Goal: Transaction & Acquisition: Subscribe to service/newsletter

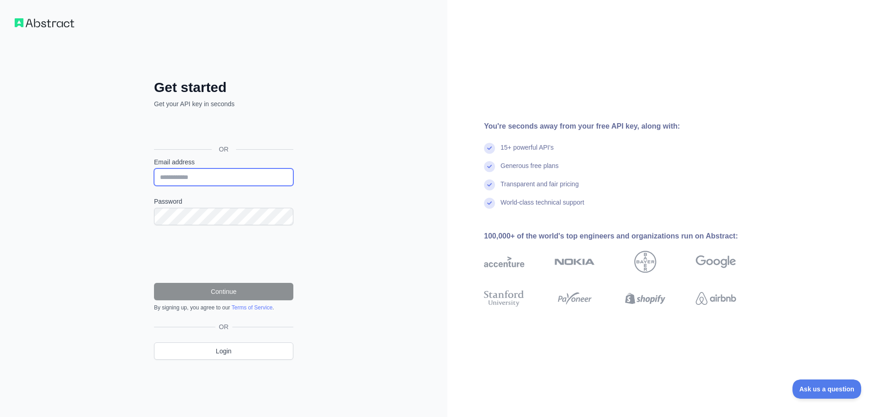
click at [177, 178] on input "Email address" at bounding box center [223, 177] width 139 height 17
type input "**********"
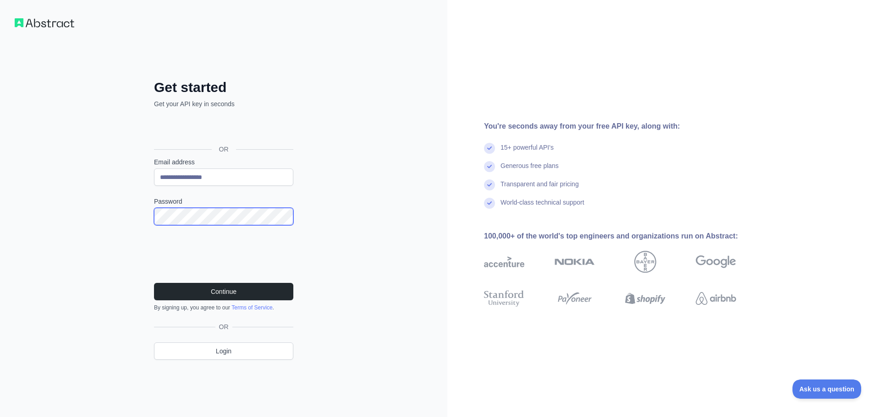
click at [123, 216] on div "**********" at bounding box center [223, 208] width 447 height 417
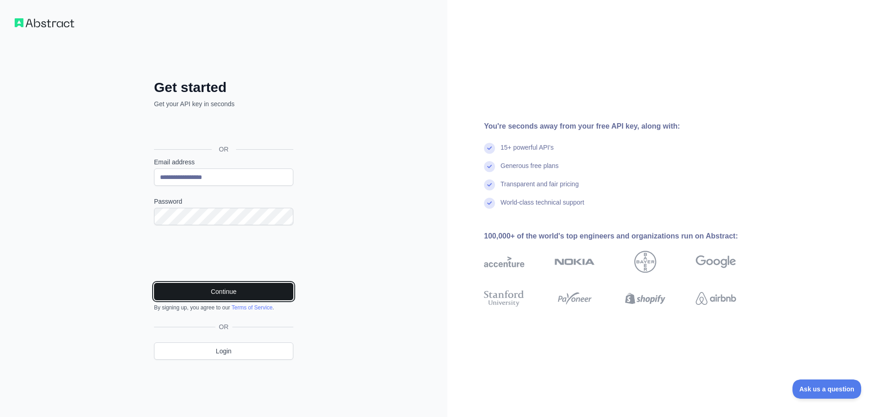
click at [216, 289] on button "Continue" at bounding box center [223, 291] width 139 height 17
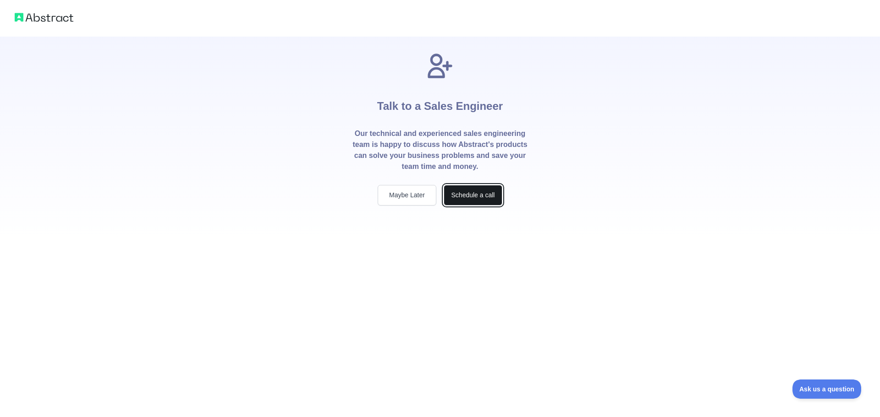
click at [469, 194] on button "Schedule a call" at bounding box center [473, 195] width 59 height 21
click at [400, 193] on button "Maybe Later" at bounding box center [407, 195] width 59 height 21
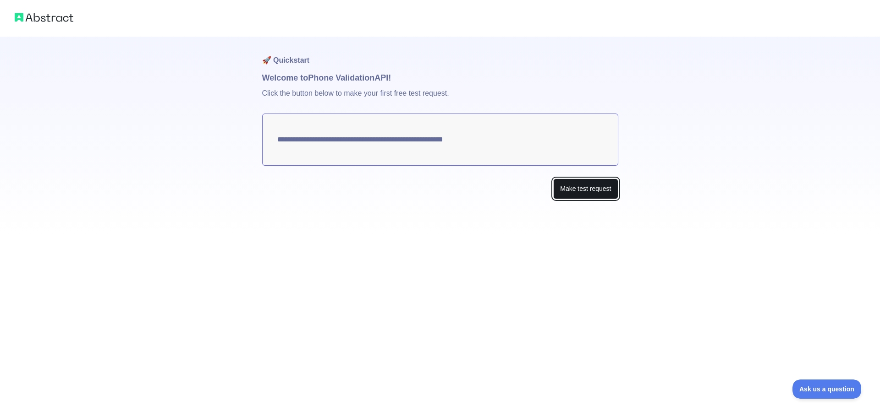
click at [578, 190] on button "Make test request" at bounding box center [585, 189] width 65 height 21
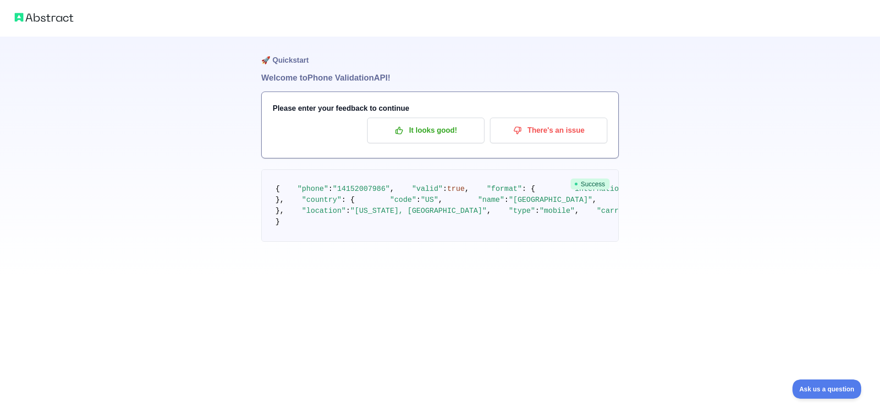
click at [55, 25] on div at bounding box center [440, 18] width 880 height 37
click at [57, 9] on div at bounding box center [440, 18] width 880 height 37
click at [55, 19] on img at bounding box center [44, 17] width 59 height 13
click at [437, 134] on p "It looks good!" at bounding box center [426, 131] width 104 height 16
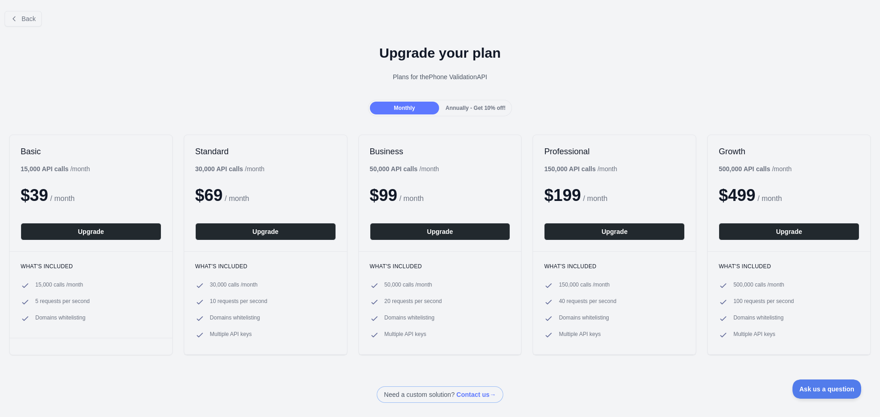
click at [469, 112] on div "Annually - Get 10% off!" at bounding box center [475, 108] width 69 height 13
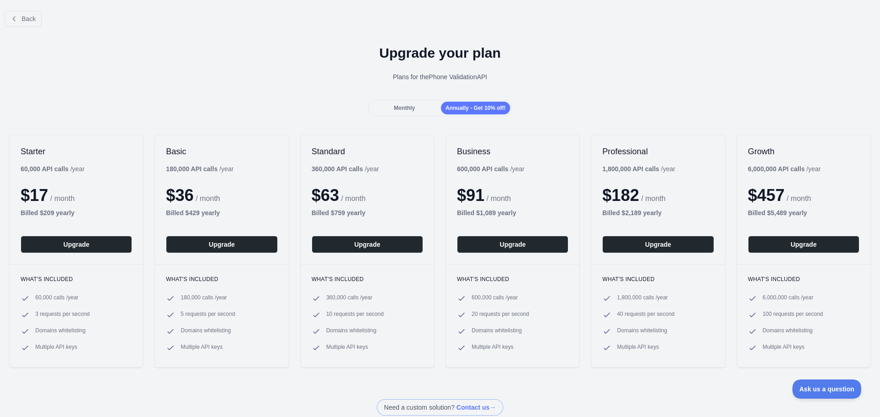
click at [406, 112] on div "Monthly" at bounding box center [404, 108] width 69 height 13
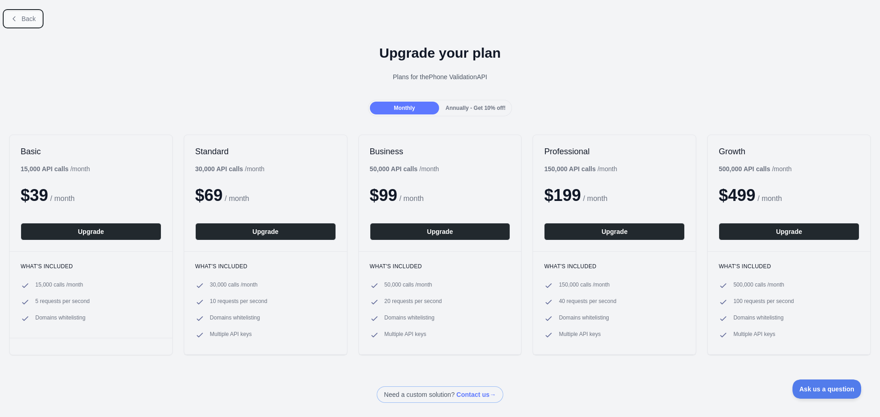
click at [33, 16] on span "Back" at bounding box center [29, 18] width 14 height 7
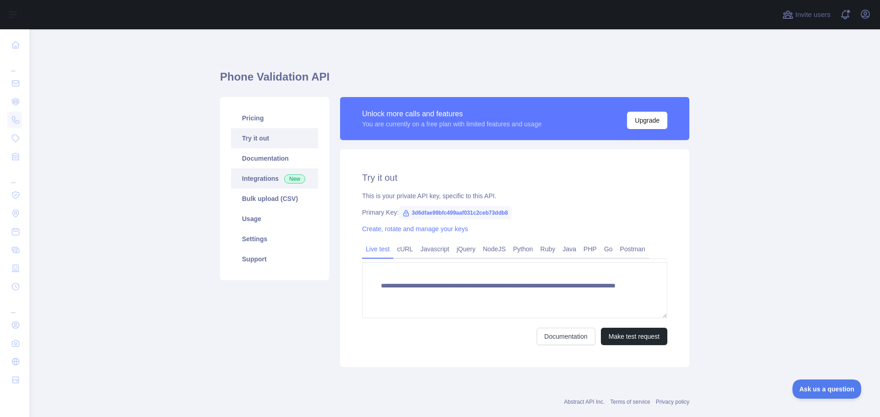
click at [261, 180] on link "Integrations New" at bounding box center [274, 179] width 87 height 20
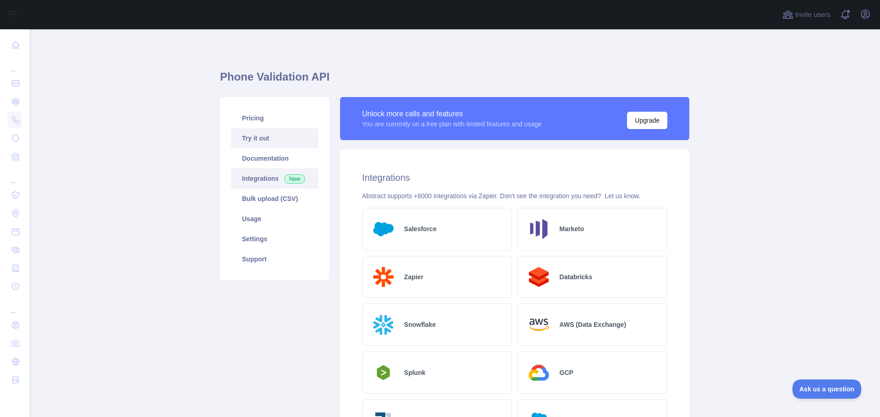
click at [263, 137] on link "Try it out" at bounding box center [274, 138] width 87 height 20
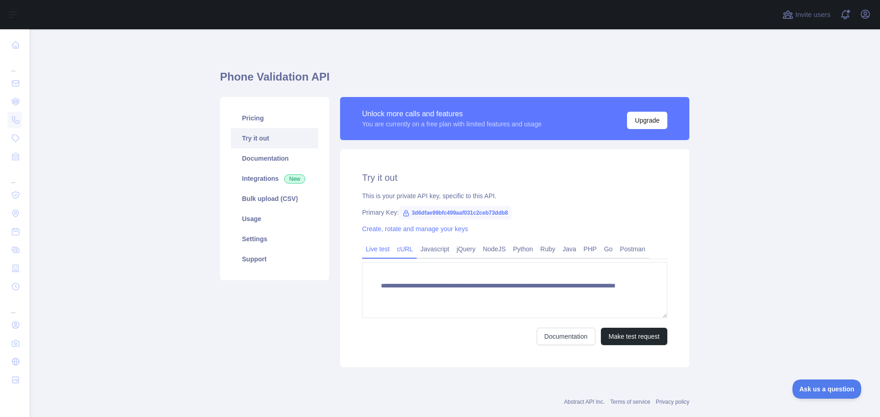
click at [401, 254] on link "cURL" at bounding box center [404, 249] width 23 height 15
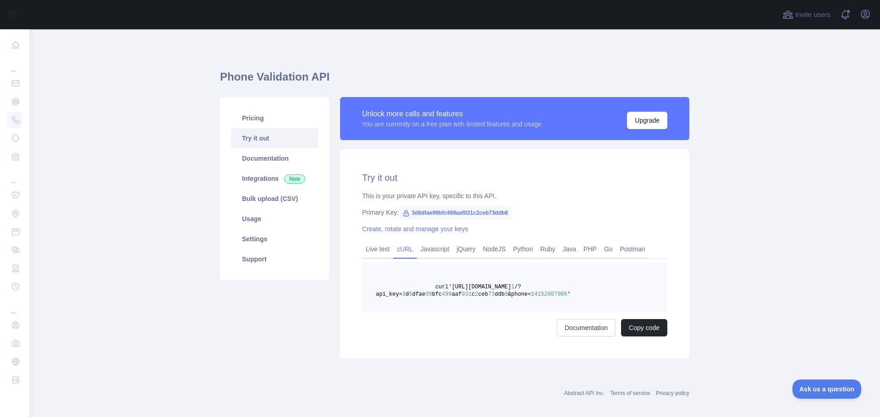
click at [488, 293] on span "73" at bounding box center [491, 294] width 6 height 6
click at [641, 326] on button "Copy code" at bounding box center [644, 327] width 46 height 17
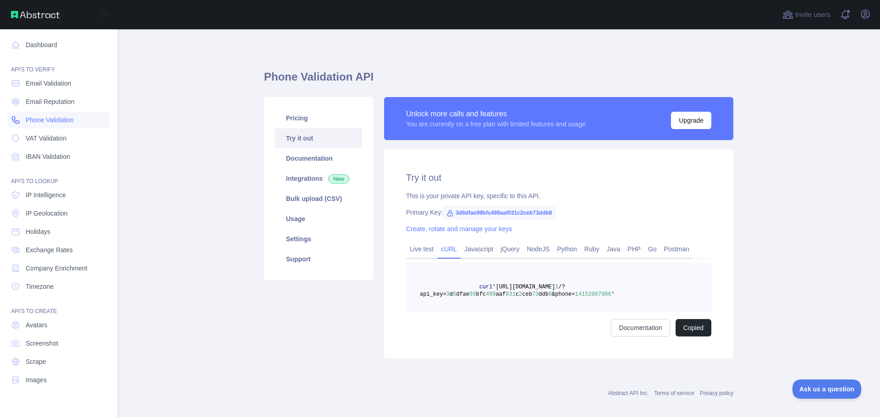
click at [68, 121] on span "Phone Validation" at bounding box center [50, 119] width 48 height 9
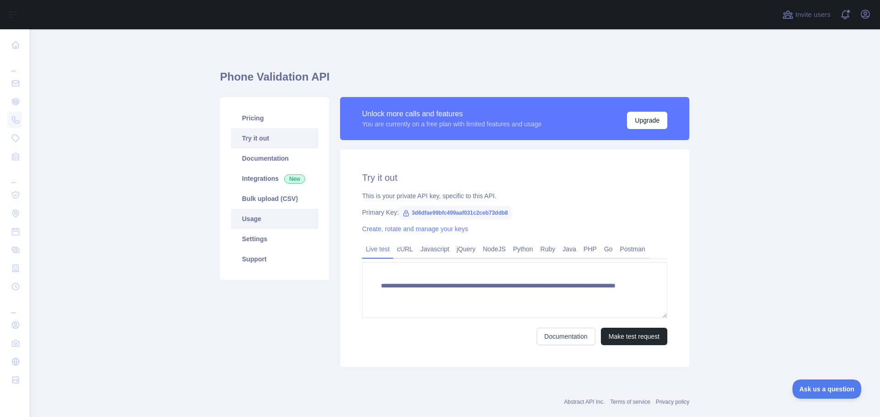
click at [272, 225] on link "Usage" at bounding box center [274, 219] width 87 height 20
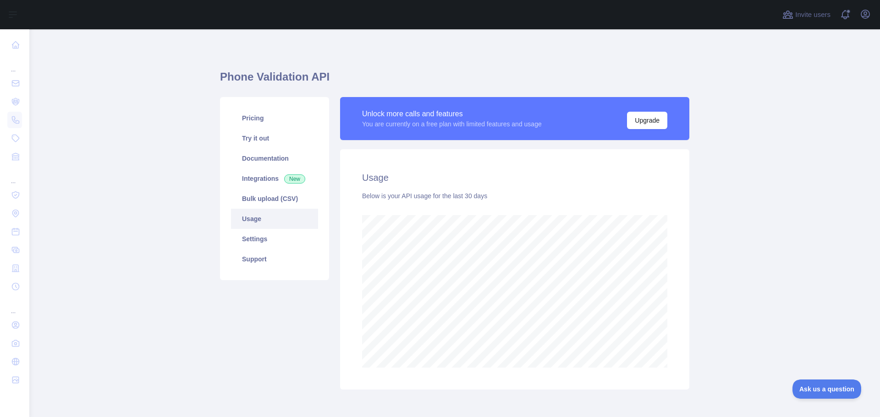
scroll to position [388, 844]
click at [864, 13] on icon "button" at bounding box center [865, 14] width 8 height 8
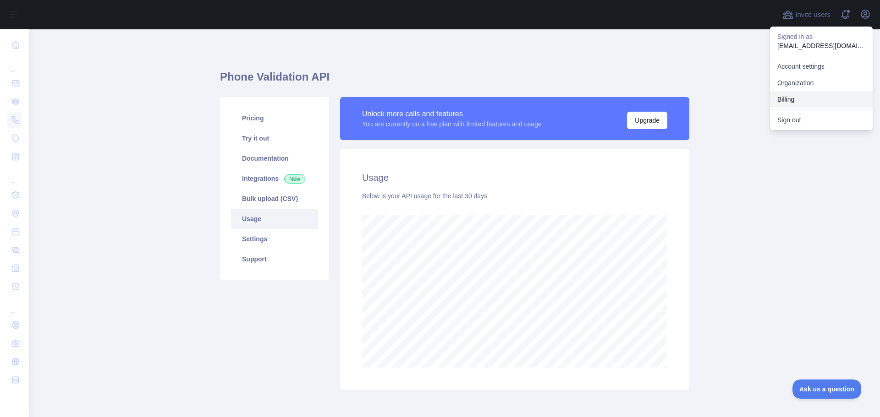
click at [794, 96] on button "Billing" at bounding box center [821, 99] width 103 height 16
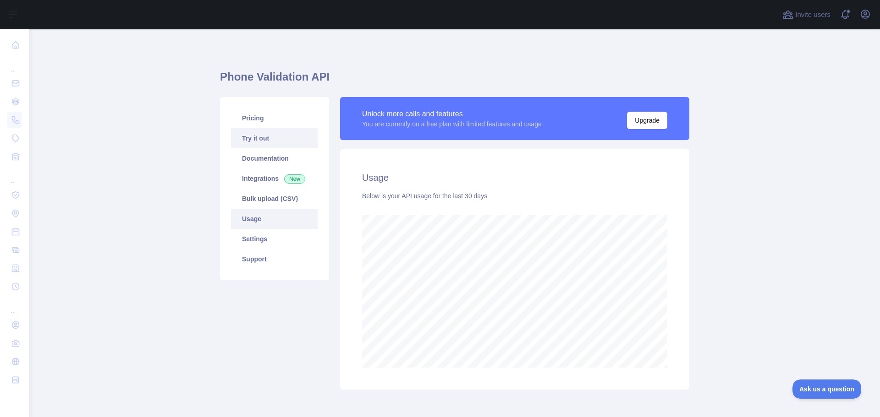
click at [253, 142] on link "Try it out" at bounding box center [274, 138] width 87 height 20
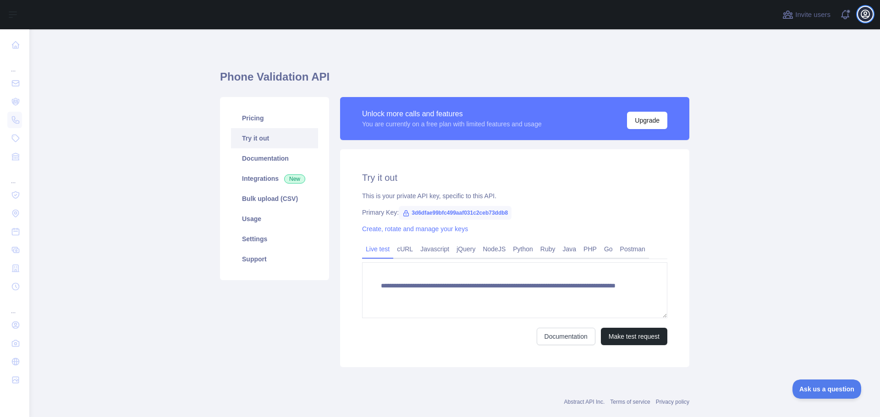
click at [868, 16] on icon "button" at bounding box center [865, 14] width 8 height 8
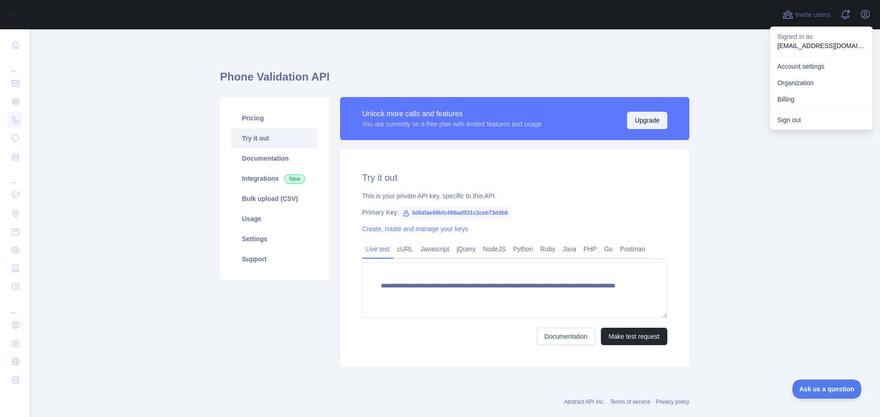
click at [646, 119] on button "Upgrade" at bounding box center [647, 120] width 40 height 17
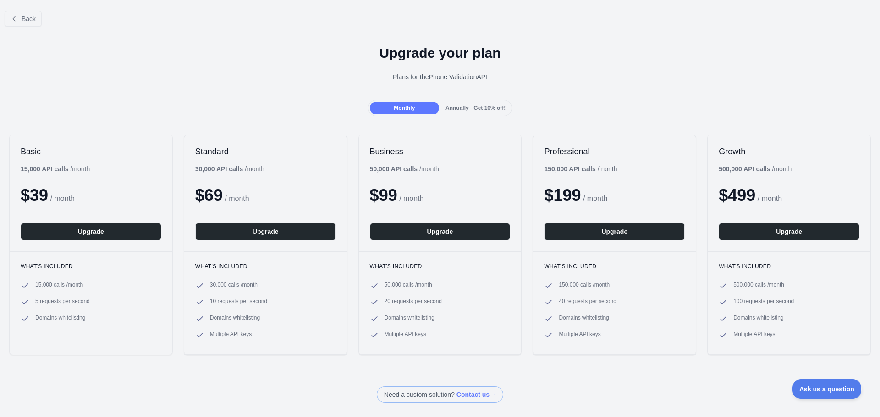
click at [475, 110] on span "Annually - Get 10% off!" at bounding box center [475, 108] width 60 height 6
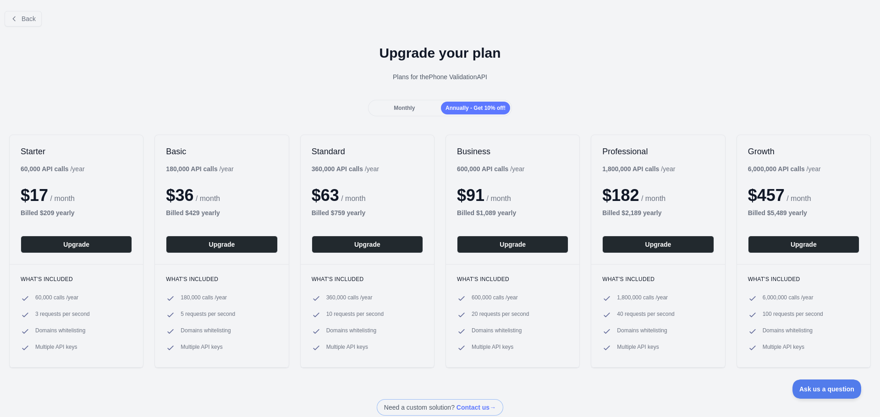
click at [418, 108] on div "Monthly" at bounding box center [404, 108] width 69 height 13
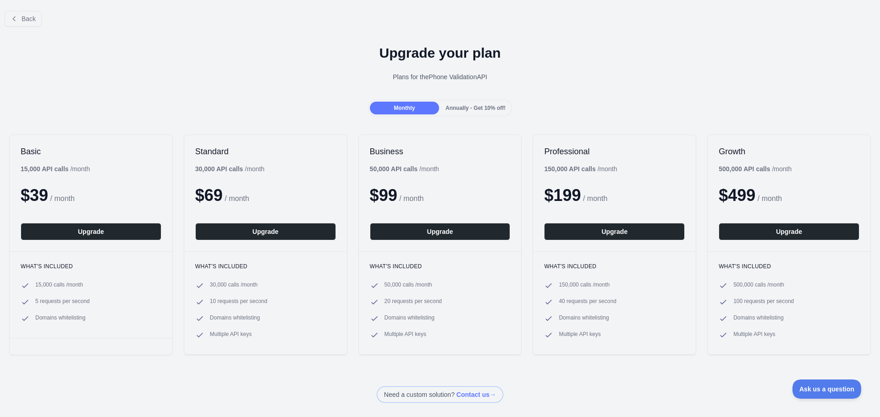
click at [484, 111] on span "Annually - Get 10% off!" at bounding box center [475, 108] width 60 height 6
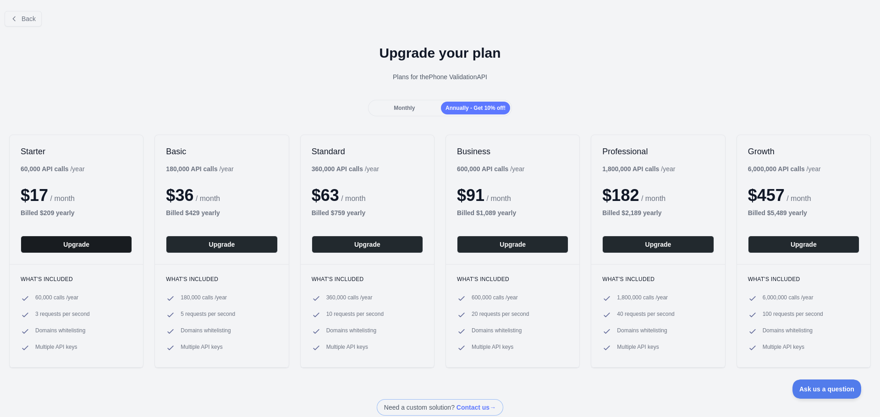
click at [114, 241] on button "Upgrade" at bounding box center [76, 244] width 111 height 17
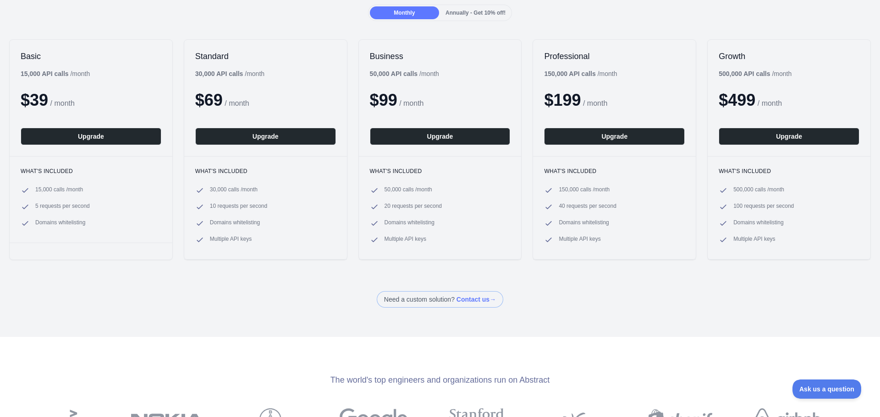
scroll to position [46, 0]
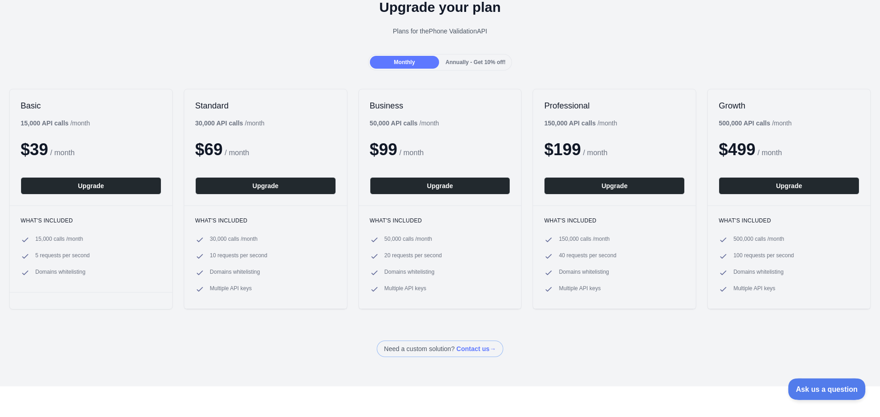
click at [810, 387] on span "Ask us a question" at bounding box center [822, 388] width 69 height 6
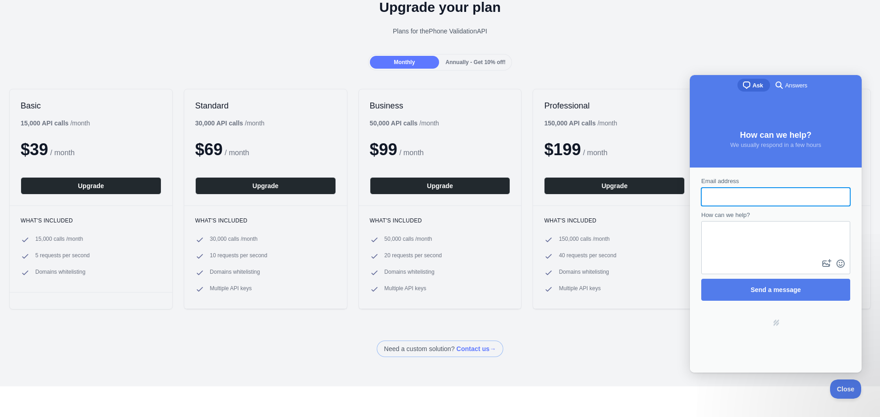
scroll to position [0, 0]
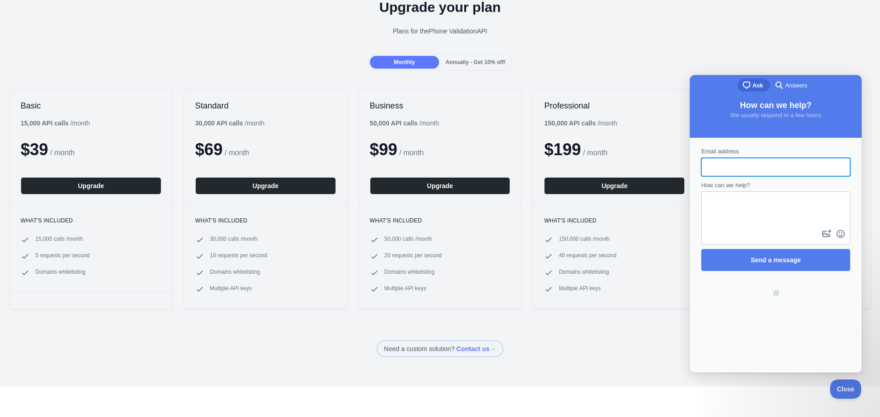
click at [759, 165] on input "Email address" at bounding box center [775, 167] width 134 height 16
type input "**********"
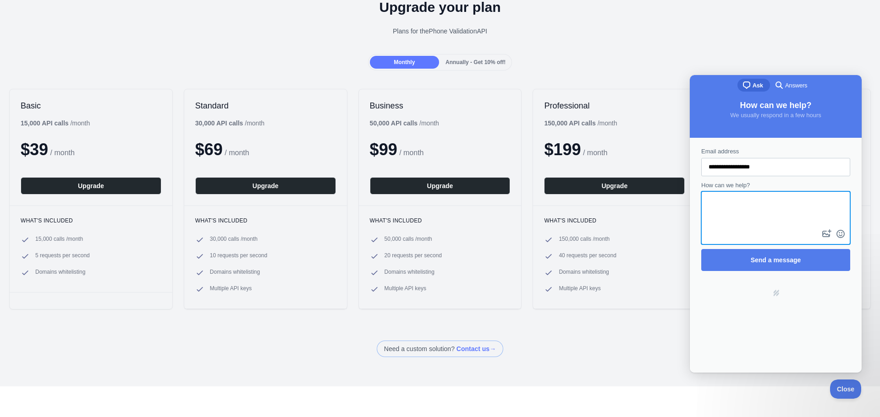
click at [762, 215] on textarea "How can we help?" at bounding box center [775, 209] width 147 height 35
type textarea "**********"
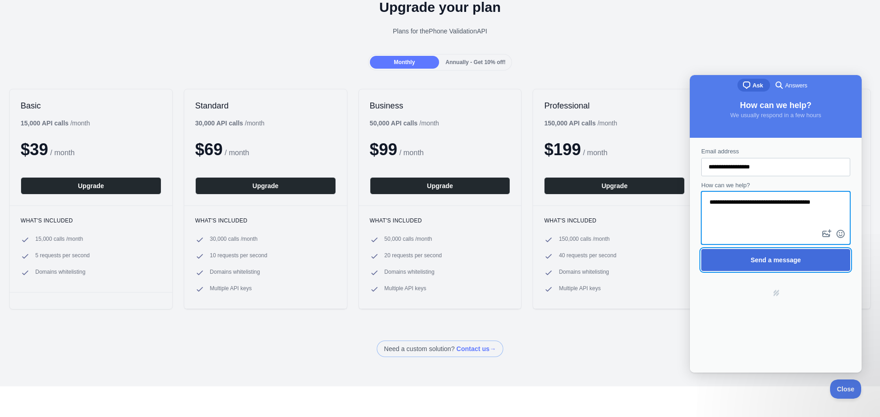
click at [768, 269] on span "Send a message" at bounding box center [775, 260] width 129 height 21
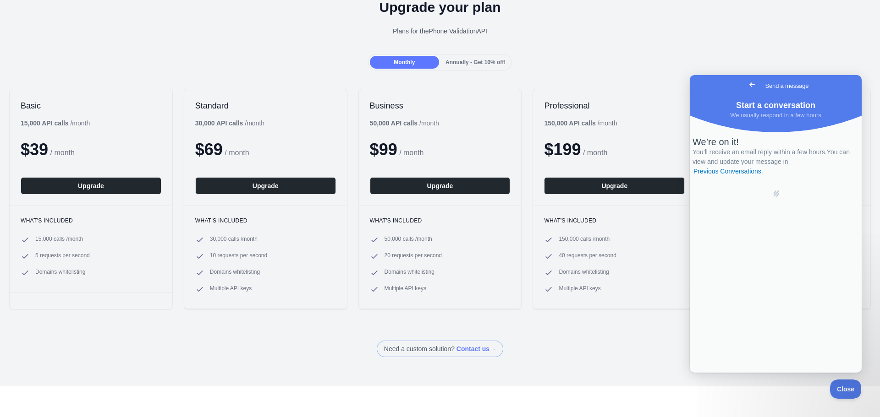
click at [746, 83] on span "Go back" at bounding box center [751, 84] width 11 height 11
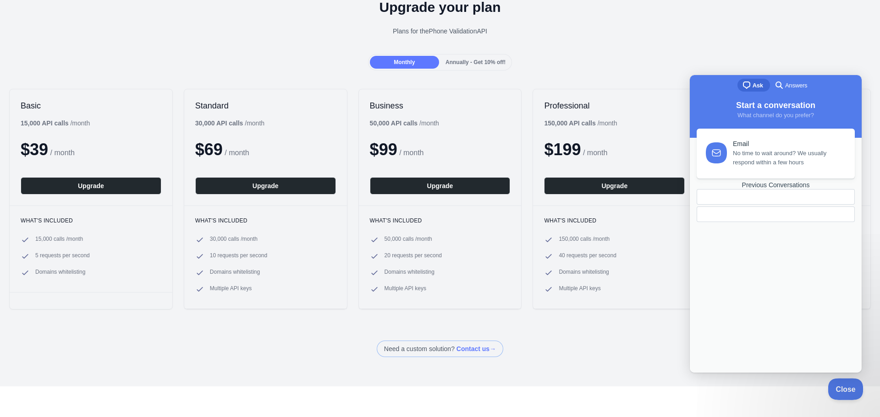
click at [837, 388] on span "Close" at bounding box center [843, 388] width 31 height 6
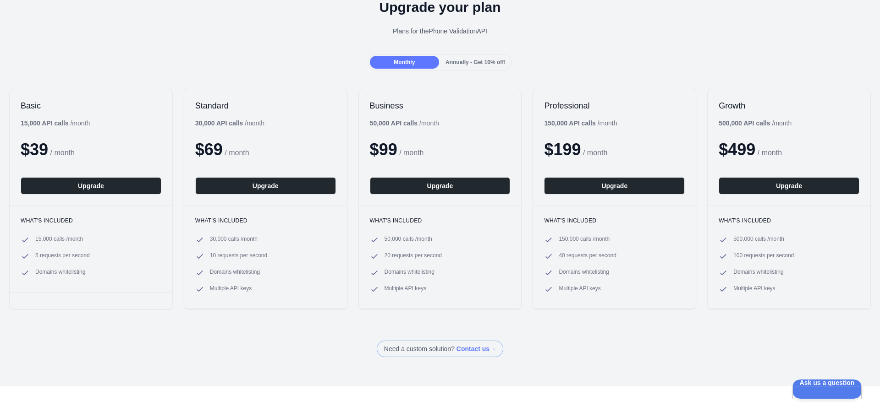
click at [477, 61] on span "Annually - Get 10% off!" at bounding box center [475, 62] width 60 height 6
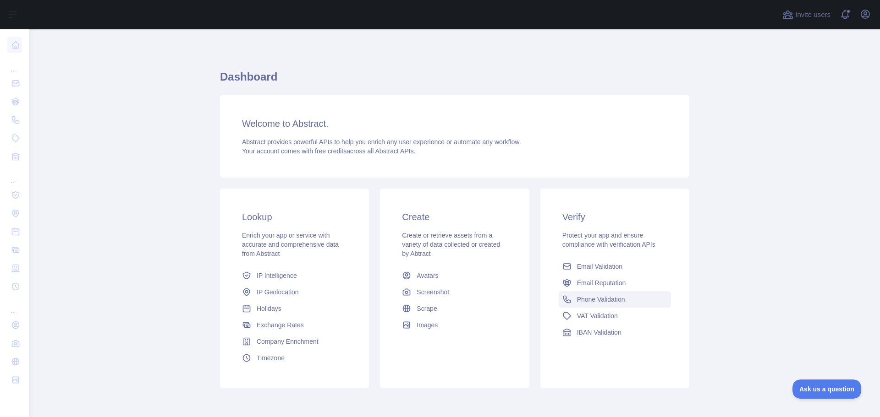
click at [626, 299] on link "Phone Validation" at bounding box center [615, 299] width 112 height 16
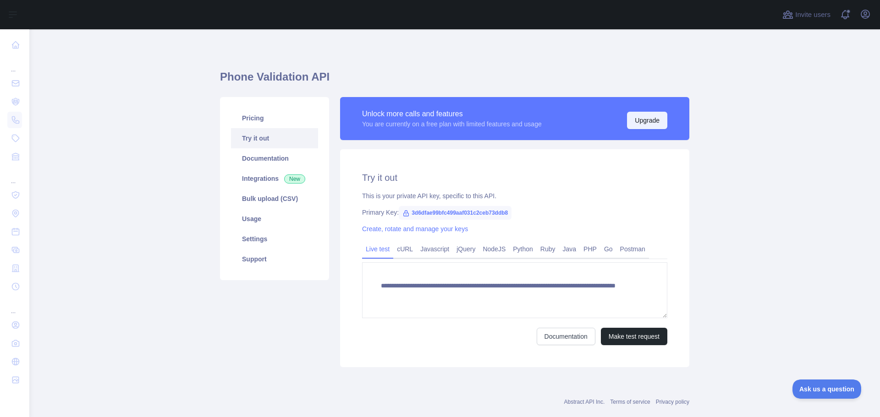
click at [639, 122] on button "Upgrade" at bounding box center [647, 120] width 40 height 17
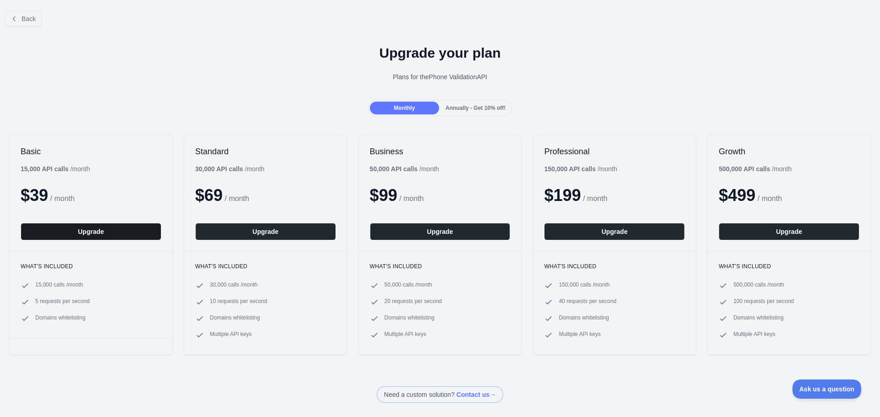
click at [127, 233] on button "Upgrade" at bounding box center [91, 231] width 141 height 17
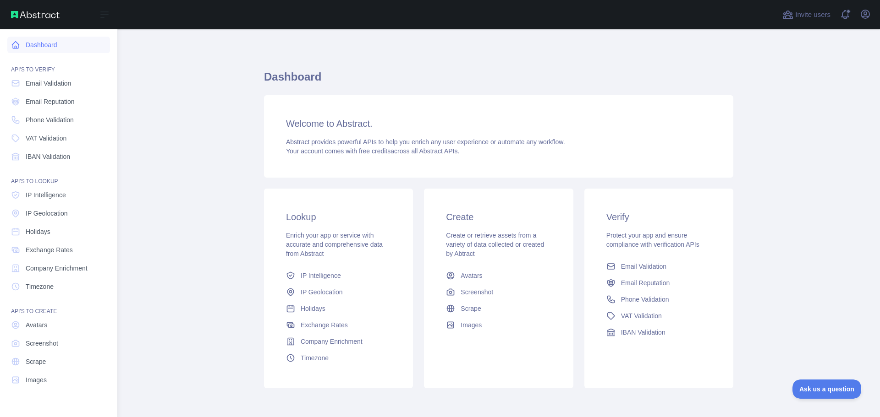
click at [53, 49] on link "Dashboard" at bounding box center [58, 45] width 103 height 16
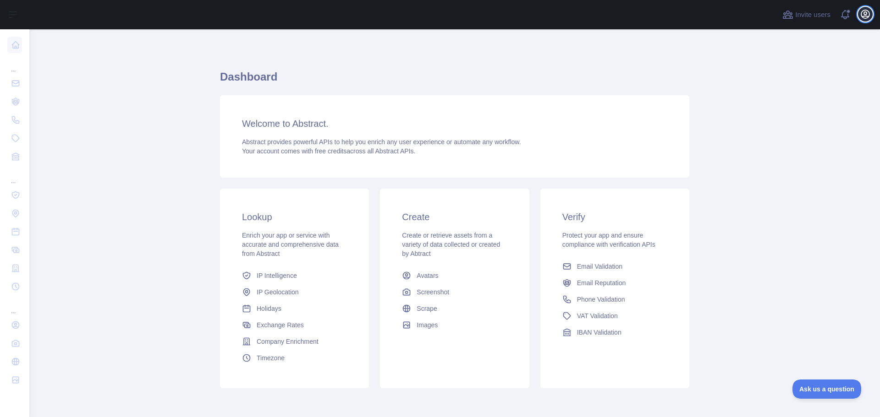
click at [865, 15] on icon "button" at bounding box center [865, 14] width 8 height 8
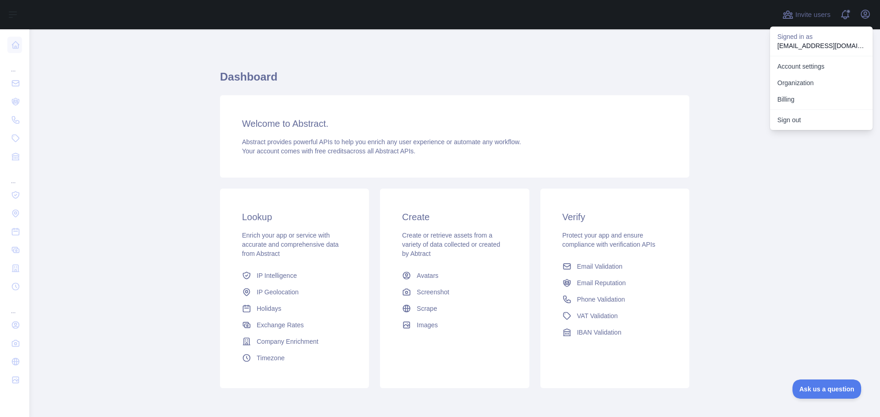
click at [620, 52] on div "Dashboard Welcome to Abstract. Abstract provides powerful APIs to help you enri…" at bounding box center [454, 226] width 469 height 350
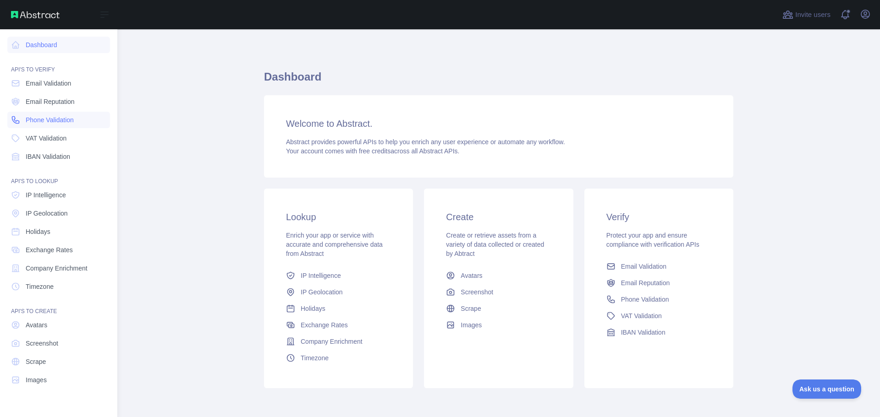
click at [59, 123] on span "Phone Validation" at bounding box center [50, 119] width 48 height 9
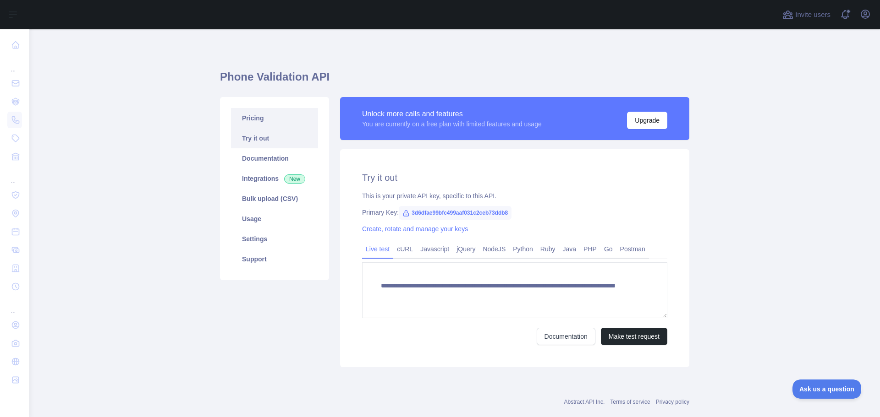
click at [264, 118] on link "Pricing" at bounding box center [274, 118] width 87 height 20
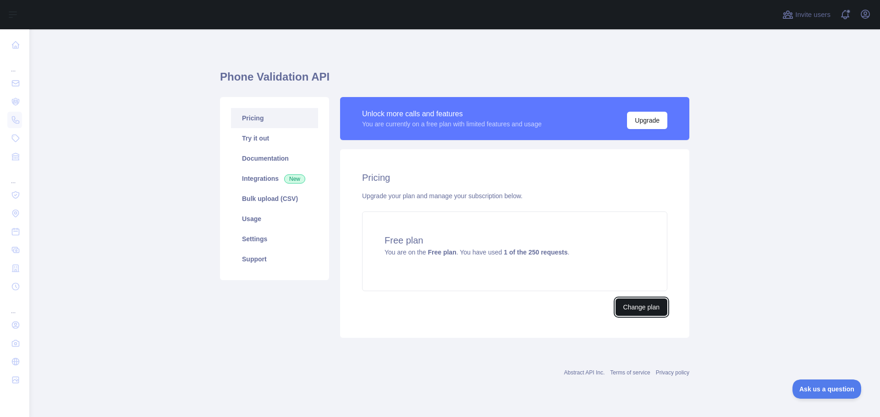
click at [631, 305] on button "Change plan" at bounding box center [641, 307] width 52 height 17
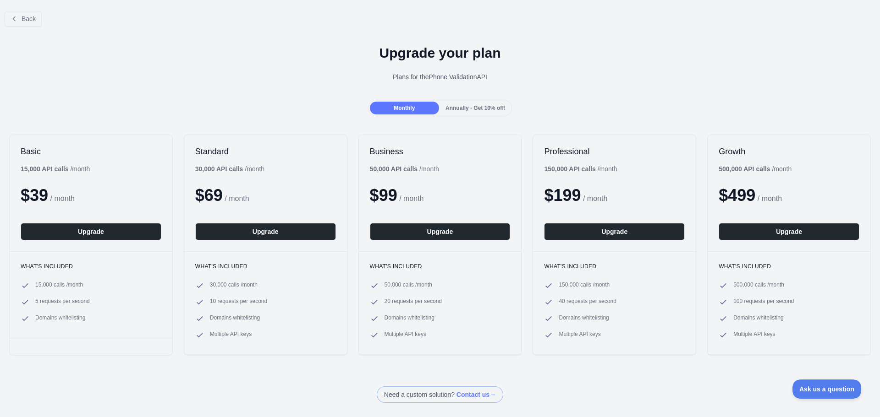
click at [477, 105] on span "Annually - Get 10% off!" at bounding box center [475, 108] width 60 height 6
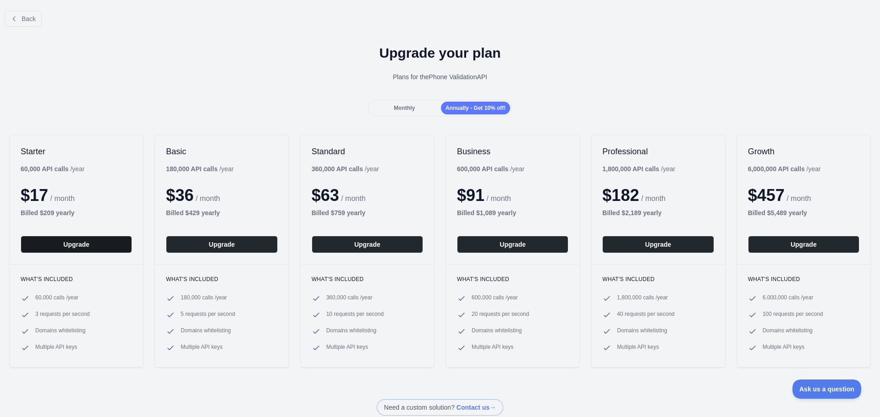
click at [72, 244] on button "Upgrade" at bounding box center [76, 244] width 111 height 17
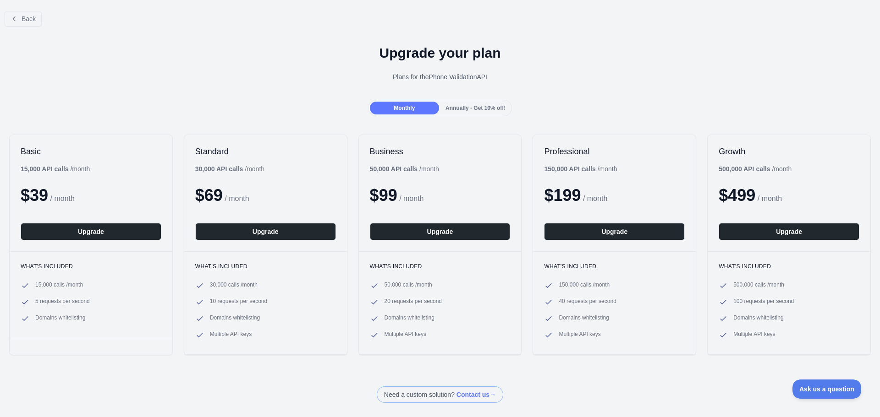
click at [455, 104] on div "Annually - Get 10% off!" at bounding box center [475, 108] width 69 height 13
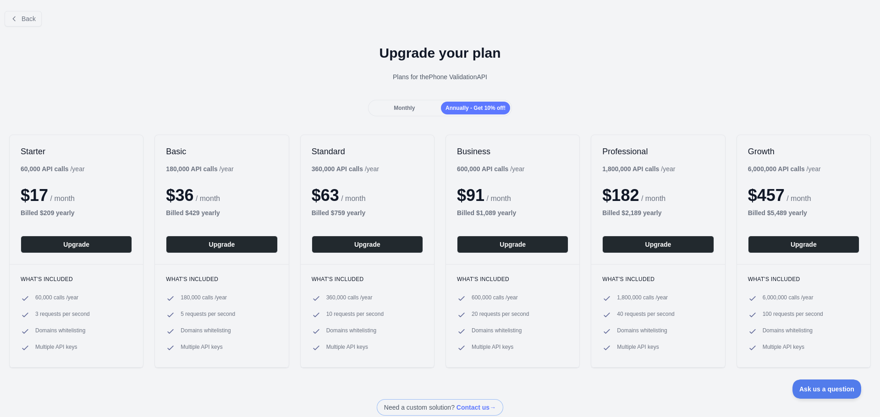
click at [411, 106] on span "Monthly" at bounding box center [404, 108] width 21 height 6
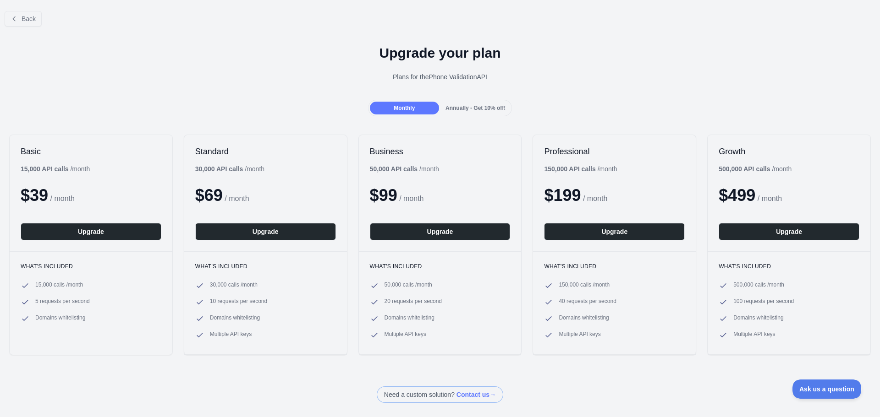
click at [476, 106] on span "Annually - Get 10% off!" at bounding box center [475, 108] width 60 height 6
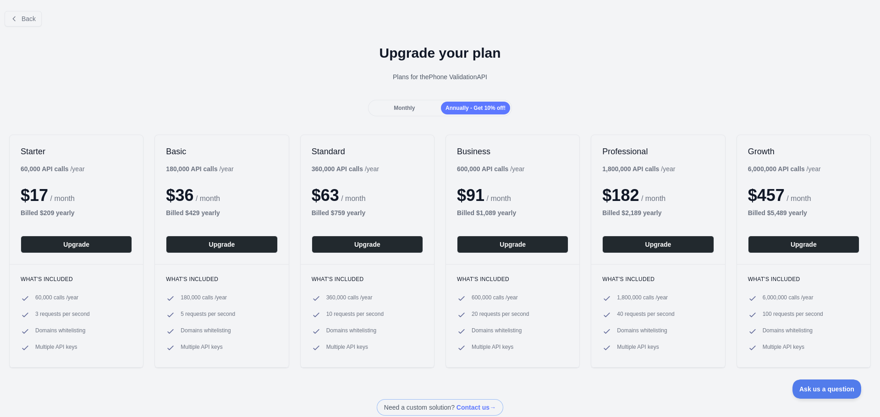
click at [413, 107] on div "Monthly" at bounding box center [404, 108] width 69 height 13
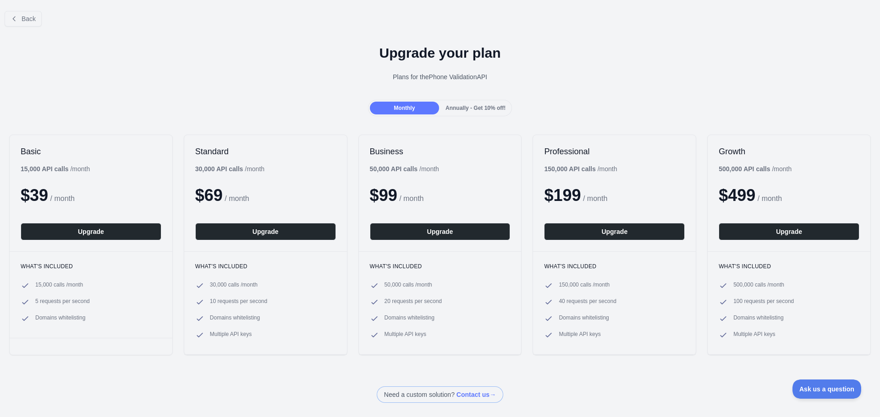
click at [463, 106] on span "Annually - Get 10% off!" at bounding box center [475, 108] width 60 height 6
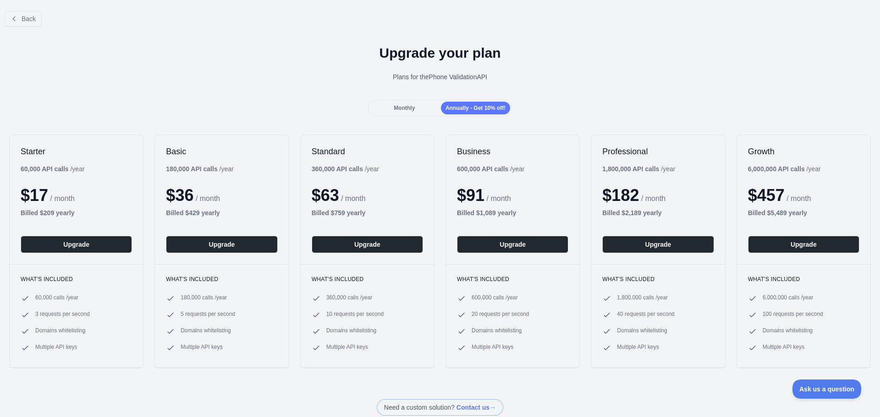
click at [407, 108] on span "Monthly" at bounding box center [404, 108] width 21 height 6
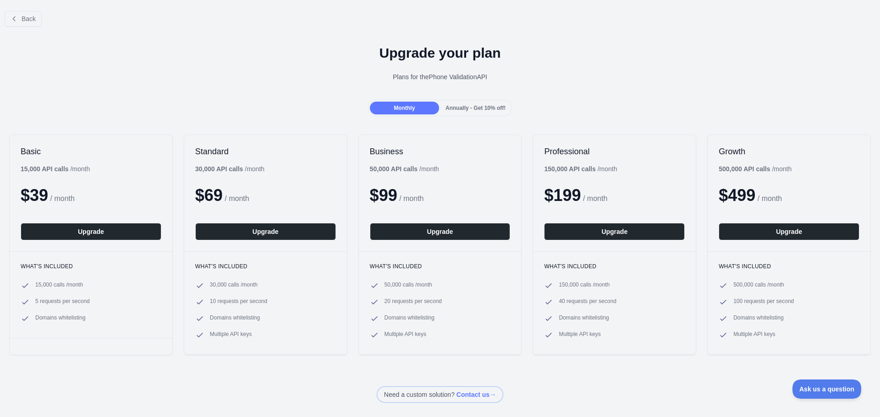
click at [466, 110] on span "Annually - Get 10% off!" at bounding box center [475, 108] width 60 height 6
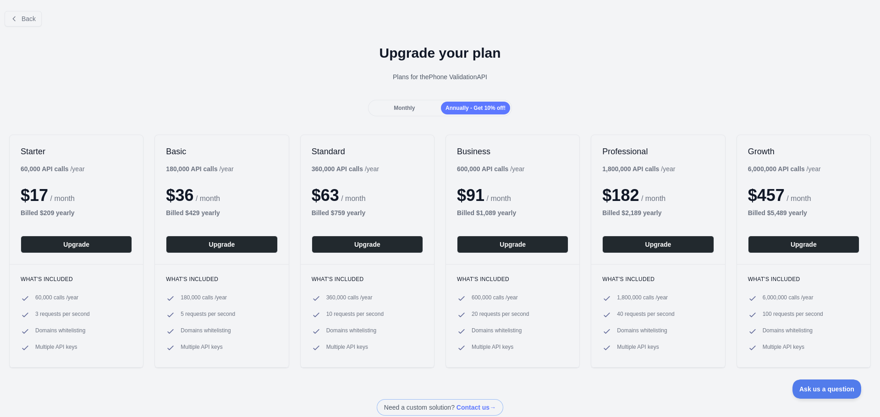
click at [400, 109] on span "Monthly" at bounding box center [404, 108] width 21 height 6
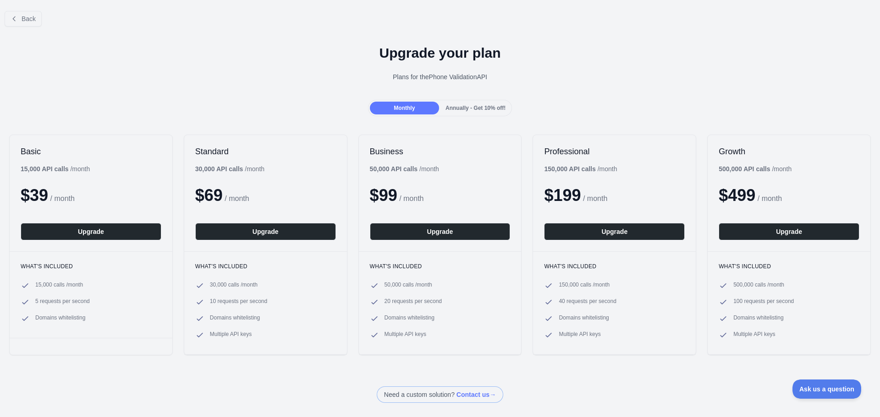
click at [466, 108] on span "Annually - Get 10% off!" at bounding box center [475, 108] width 60 height 6
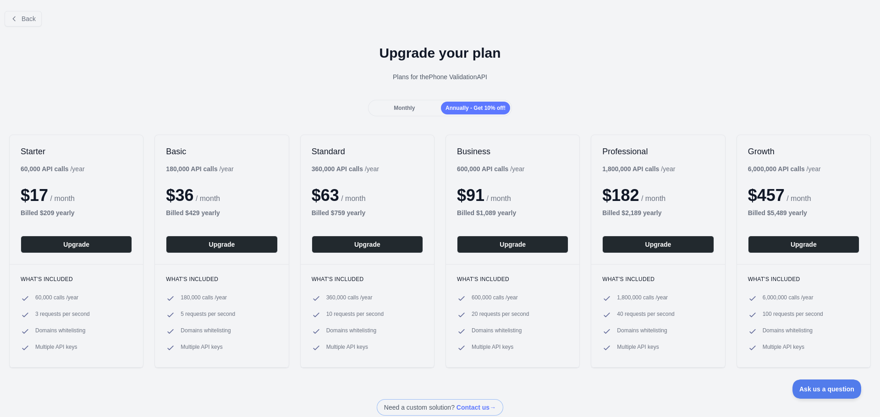
click at [414, 108] on div "Monthly" at bounding box center [404, 108] width 69 height 13
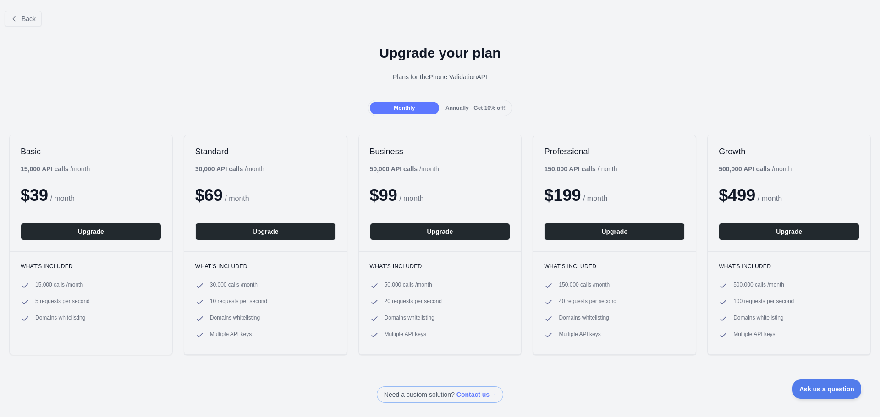
click at [469, 106] on span "Annually - Get 10% off!" at bounding box center [475, 108] width 60 height 6
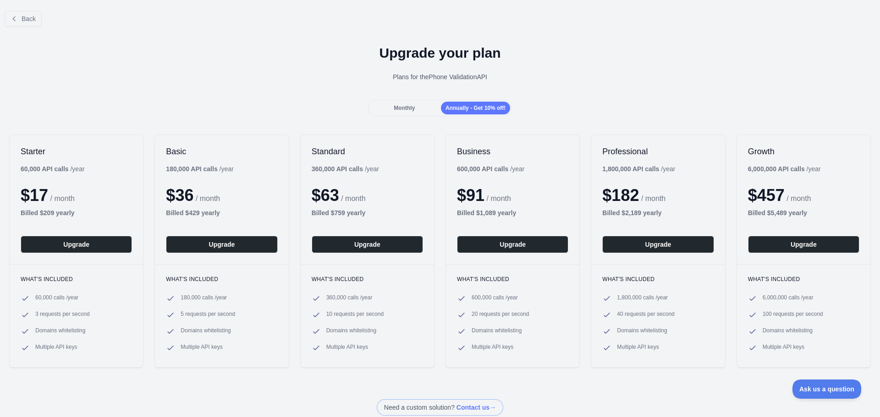
click at [406, 108] on span "Monthly" at bounding box center [404, 108] width 21 height 6
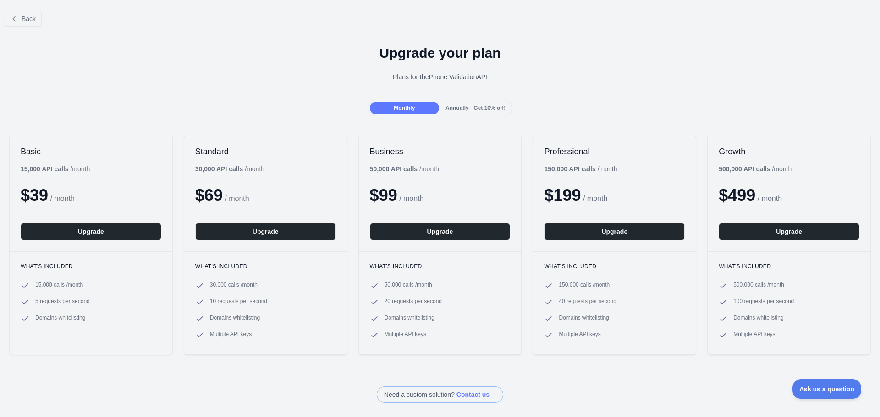
click at [455, 106] on span "Annually - Get 10% off!" at bounding box center [475, 108] width 60 height 6
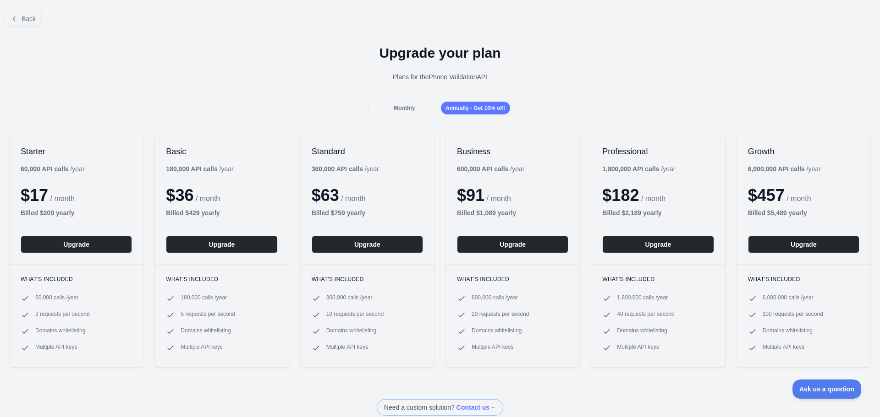
click at [404, 108] on span "Monthly" at bounding box center [404, 108] width 21 height 6
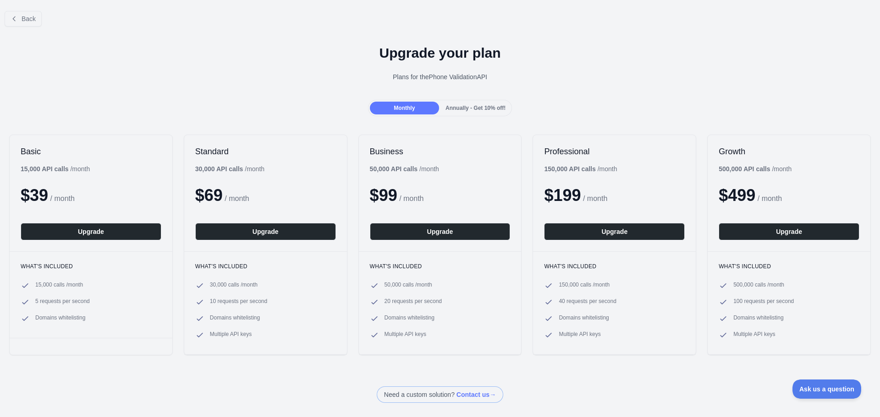
click at [458, 109] on span "Annually - Get 10% off!" at bounding box center [475, 108] width 60 height 6
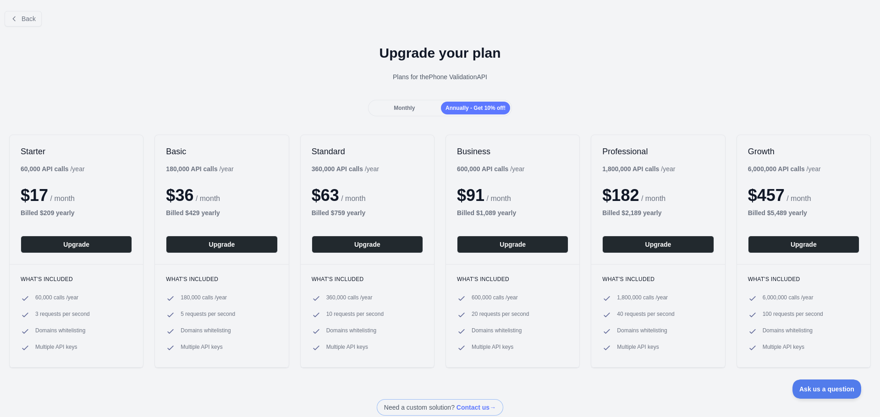
click at [411, 107] on span "Monthly" at bounding box center [404, 108] width 21 height 6
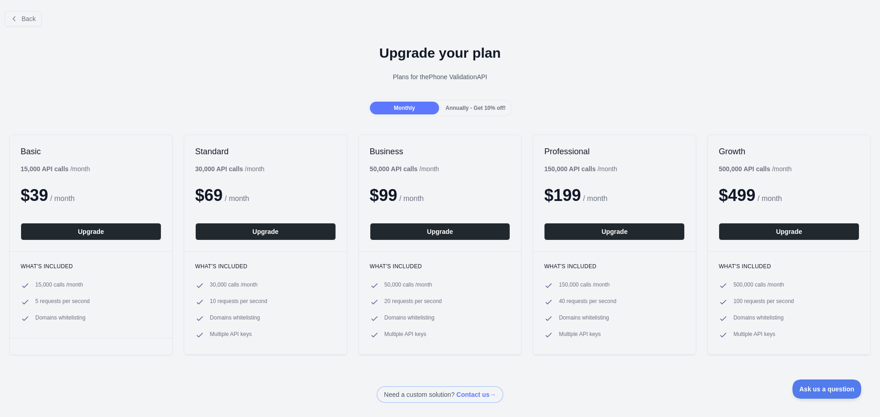
click at [457, 106] on span "Annually - Get 10% off!" at bounding box center [475, 108] width 60 height 6
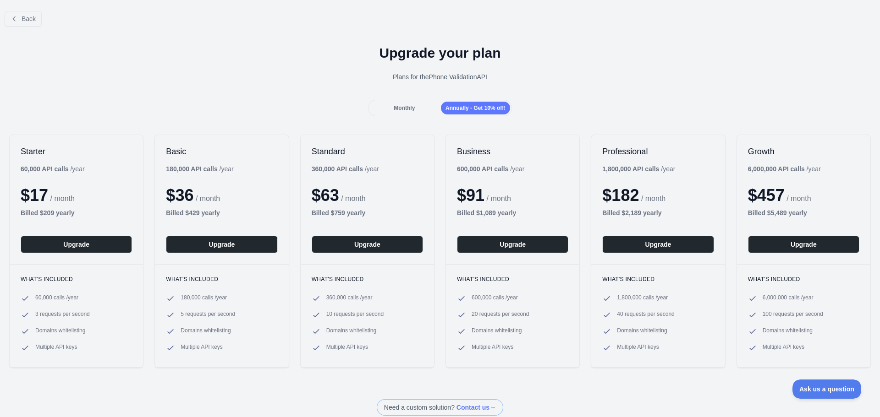
click at [410, 107] on span "Monthly" at bounding box center [404, 108] width 21 height 6
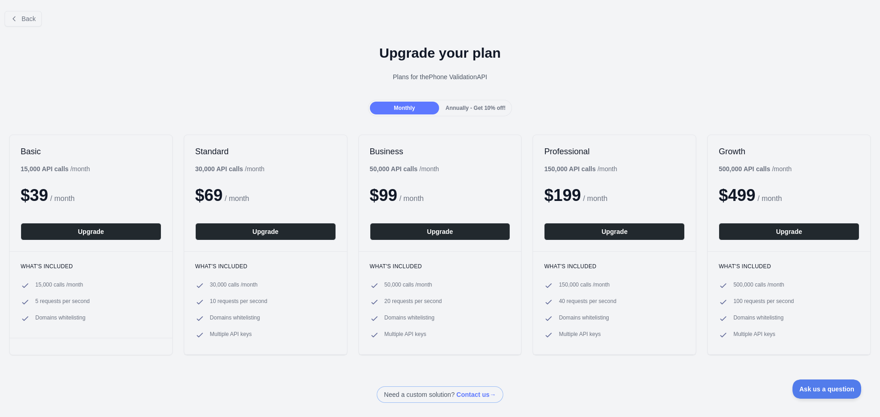
click at [474, 106] on span "Annually - Get 10% off!" at bounding box center [475, 108] width 60 height 6
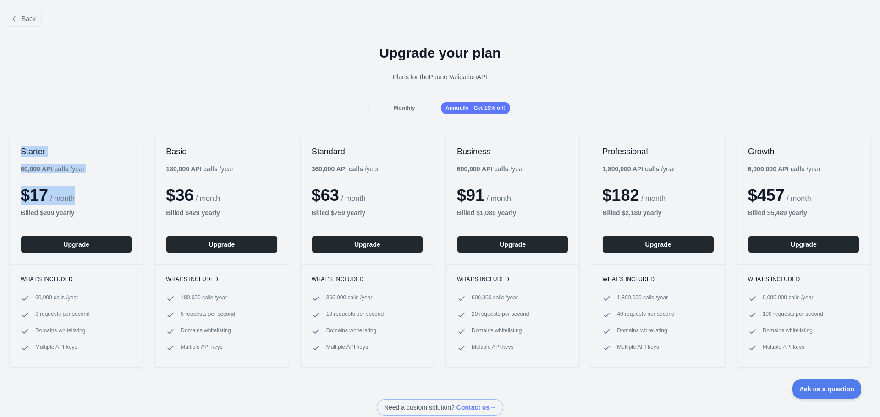
drag, startPoint x: 20, startPoint y: 152, endPoint x: 95, endPoint y: 183, distance: 80.9
click at [95, 183] on div "Starter 60,000 API calls / year $ 17 / month Billed $ 209 yearly Upgrade" at bounding box center [76, 199] width 133 height 129
click at [99, 198] on div "$ 17 / month" at bounding box center [76, 195] width 111 height 18
click at [91, 243] on button "Upgrade" at bounding box center [76, 244] width 111 height 17
